Goal: Information Seeking & Learning: Find specific fact

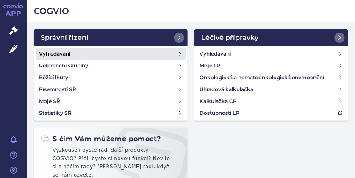
click at [59, 53] on h4 "Vyhledávání" at bounding box center [54, 54] width 31 height 8
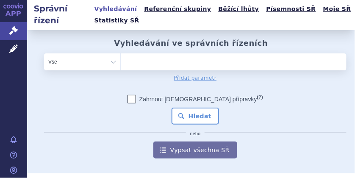
click at [150, 62] on ul at bounding box center [232, 60] width 222 height 14
click at [121, 62] on select at bounding box center [120, 61] width 0 height 17
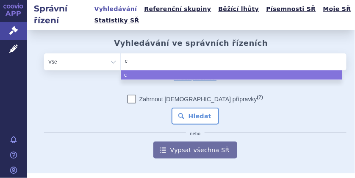
type input "co"
type input "cos"
type input "cose"
type input "cosen"
type input "cosent"
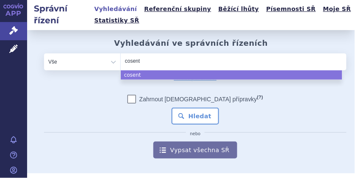
type input "cosenty"
type input "[MEDICAL_DATA]"
select select "[MEDICAL_DATA]"
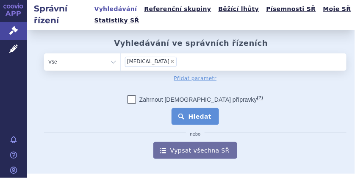
click at [189, 114] on button "Hledat" at bounding box center [196, 116] width 48 height 17
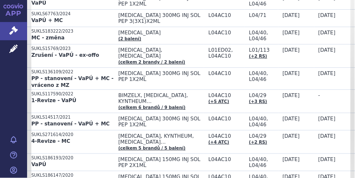
scroll to position [185, 0]
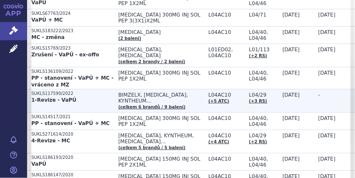
click at [43, 91] on p "SUKLS117590/2022" at bounding box center [72, 94] width 83 height 6
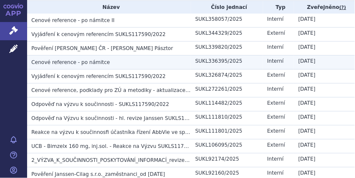
scroll to position [194, 0]
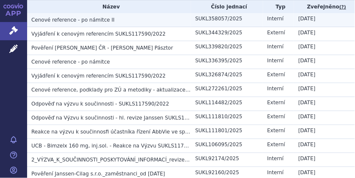
click at [94, 22] on span "Cenové reference - po námitce II" at bounding box center [73, 20] width 84 height 6
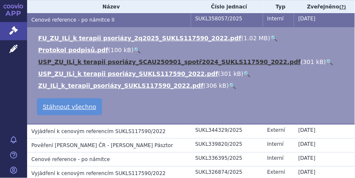
click at [95, 61] on link "USP_ZU_ILi_k terapii psoriázy_SCAU250901_spotř2024_SUKLS117590_2022.pdf" at bounding box center [169, 61] width 263 height 7
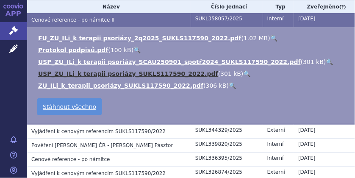
click at [122, 76] on link "USP_ZU_ILi_k terapii psoriázy_SUKLS117590_2022.pdf" at bounding box center [128, 73] width 180 height 7
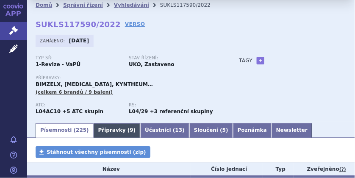
scroll to position [31, 0]
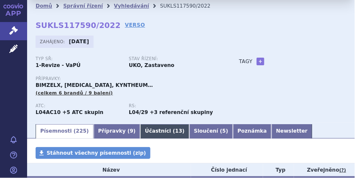
click at [140, 131] on link "Účastníci ( 13 )" at bounding box center [164, 131] width 49 height 14
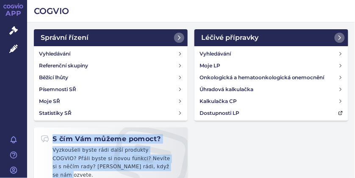
drag, startPoint x: 250, startPoint y: 144, endPoint x: 189, endPoint y: 167, distance: 64.8
click at [189, 167] on div "Správní řízení Vyhledávání Referenční skupiny Běžící lhůty Písemnosti SŘ Moje S…" at bounding box center [191, 117] width 321 height 176
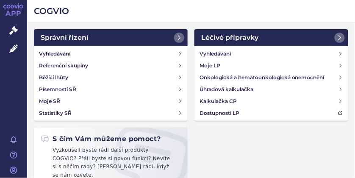
click at [242, 10] on h2 "COGVIO" at bounding box center [191, 11] width 315 height 12
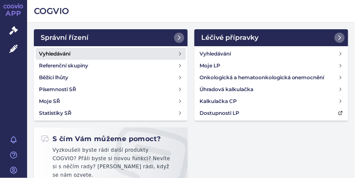
click at [61, 53] on h4 "Vyhledávání" at bounding box center [54, 54] width 31 height 8
click at [85, 54] on link "Vyhledávání" at bounding box center [111, 54] width 150 height 12
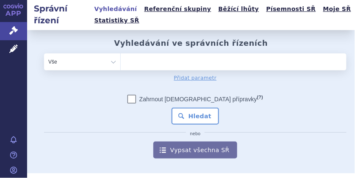
click at [137, 62] on ul at bounding box center [232, 60] width 222 height 14
click at [121, 62] on select at bounding box center [120, 61] width 0 height 17
